Goal: Information Seeking & Learning: Learn about a topic

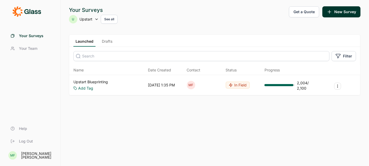
click at [87, 82] on link "Upstart Blueprinting" at bounding box center [90, 81] width 34 height 5
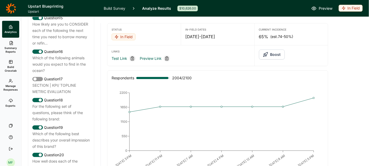
scroll to position [657, 0]
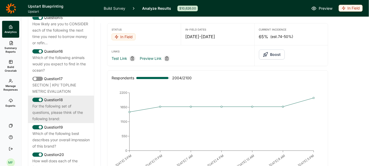
click at [66, 103] on div "For the following set of questions, please think of the following brand:" at bounding box center [60, 112] width 57 height 19
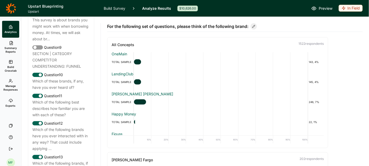
scroll to position [455, 0]
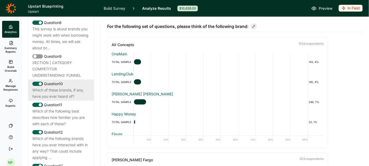
click at [48, 87] on div "Which of these brands, if any, have you ever heard of?" at bounding box center [60, 93] width 57 height 13
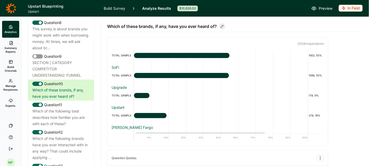
scroll to position [390, 0]
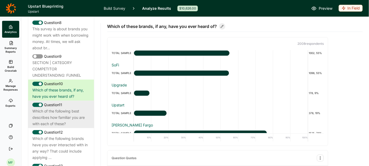
click at [59, 108] on div "Which of the following best describes how familiar you are with each of these?" at bounding box center [60, 117] width 57 height 19
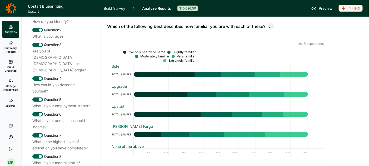
scroll to position [0, 0]
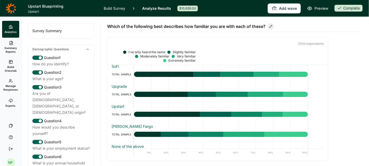
click at [12, 45] on link "Summary Reports" at bounding box center [10, 47] width 17 height 19
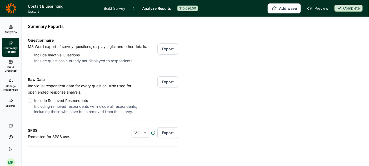
click at [12, 24] on link "Analytics" at bounding box center [10, 29] width 17 height 17
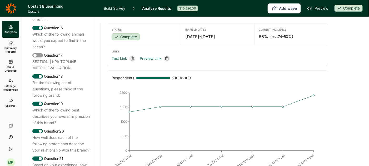
scroll to position [677, 0]
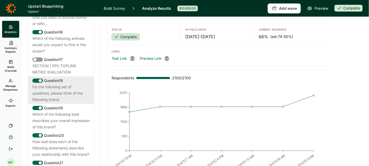
click at [66, 86] on div "For the following set of questions, please think of the following brand:" at bounding box center [60, 93] width 57 height 19
